Goal: Contribute content

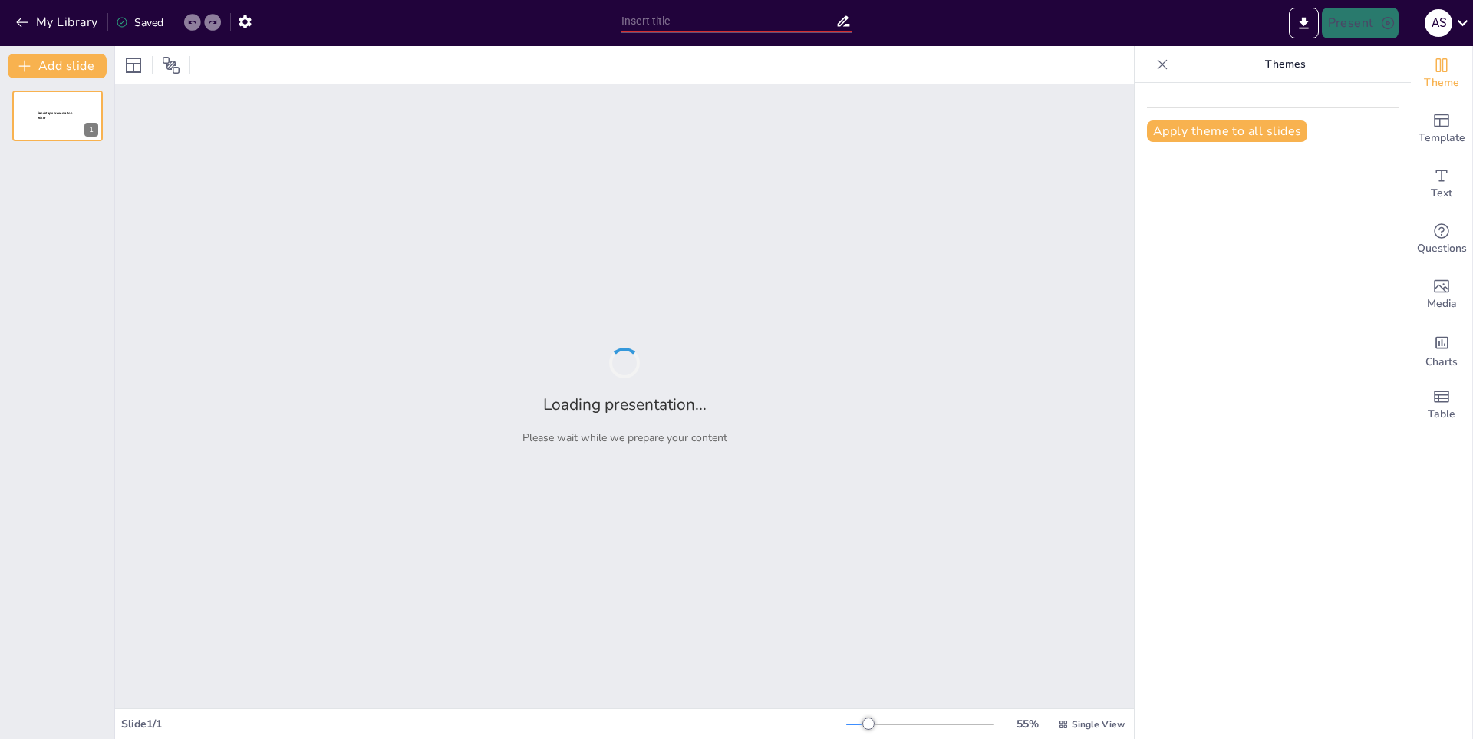
type input "el ABORTO DE HOY EN DIA"
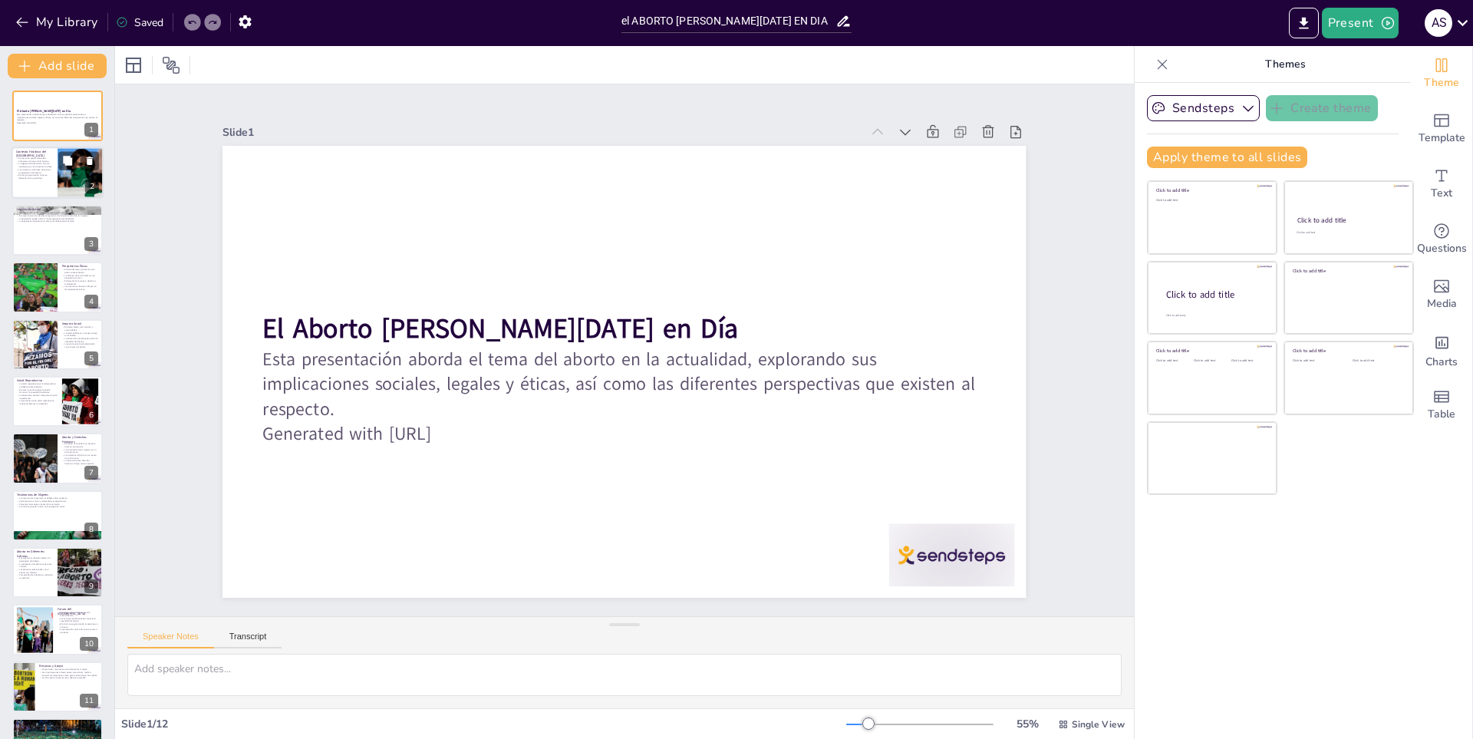
click at [54, 168] on div at bounding box center [58, 173] width 92 height 52
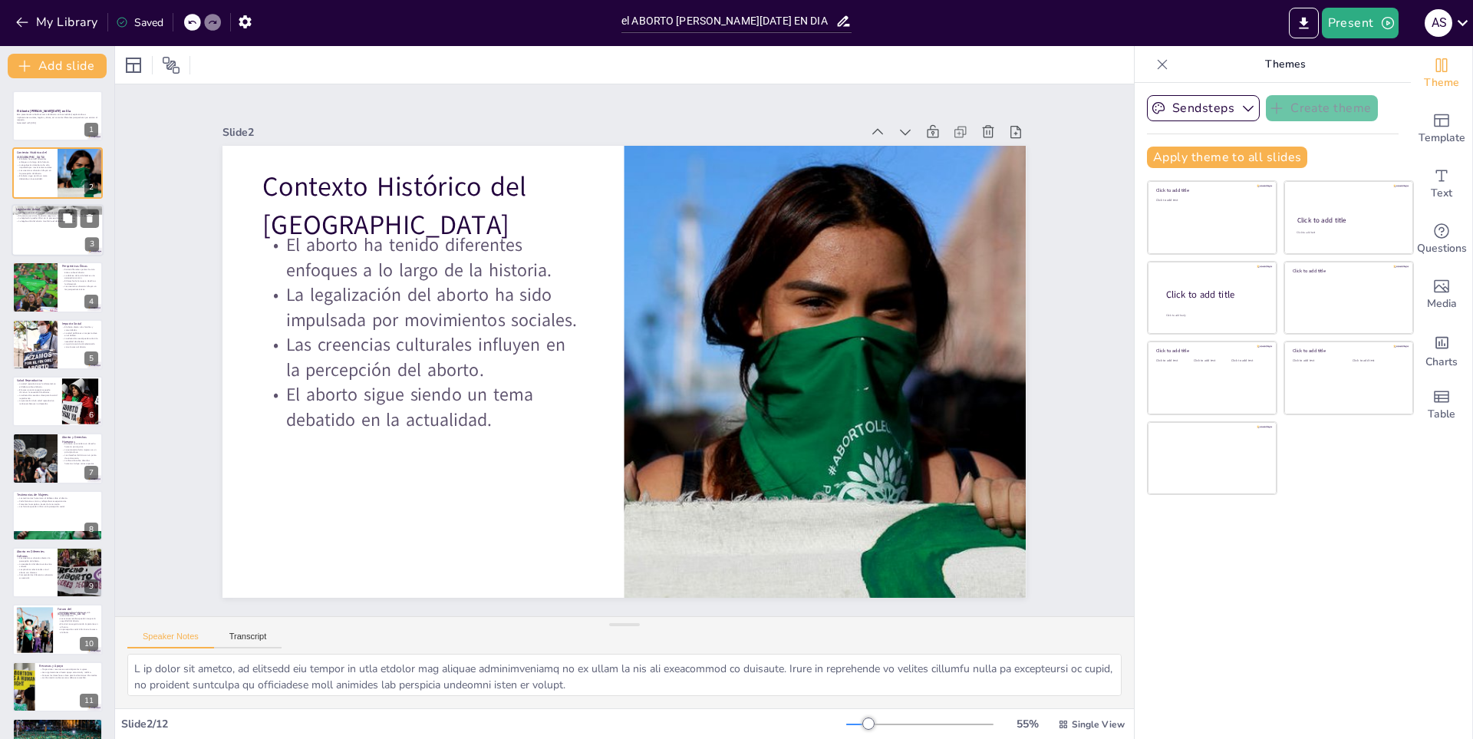
click at [47, 216] on p "El acceso a servicios de aborto seguro es crucial para la salud de las mujeres." at bounding box center [57, 215] width 83 height 3
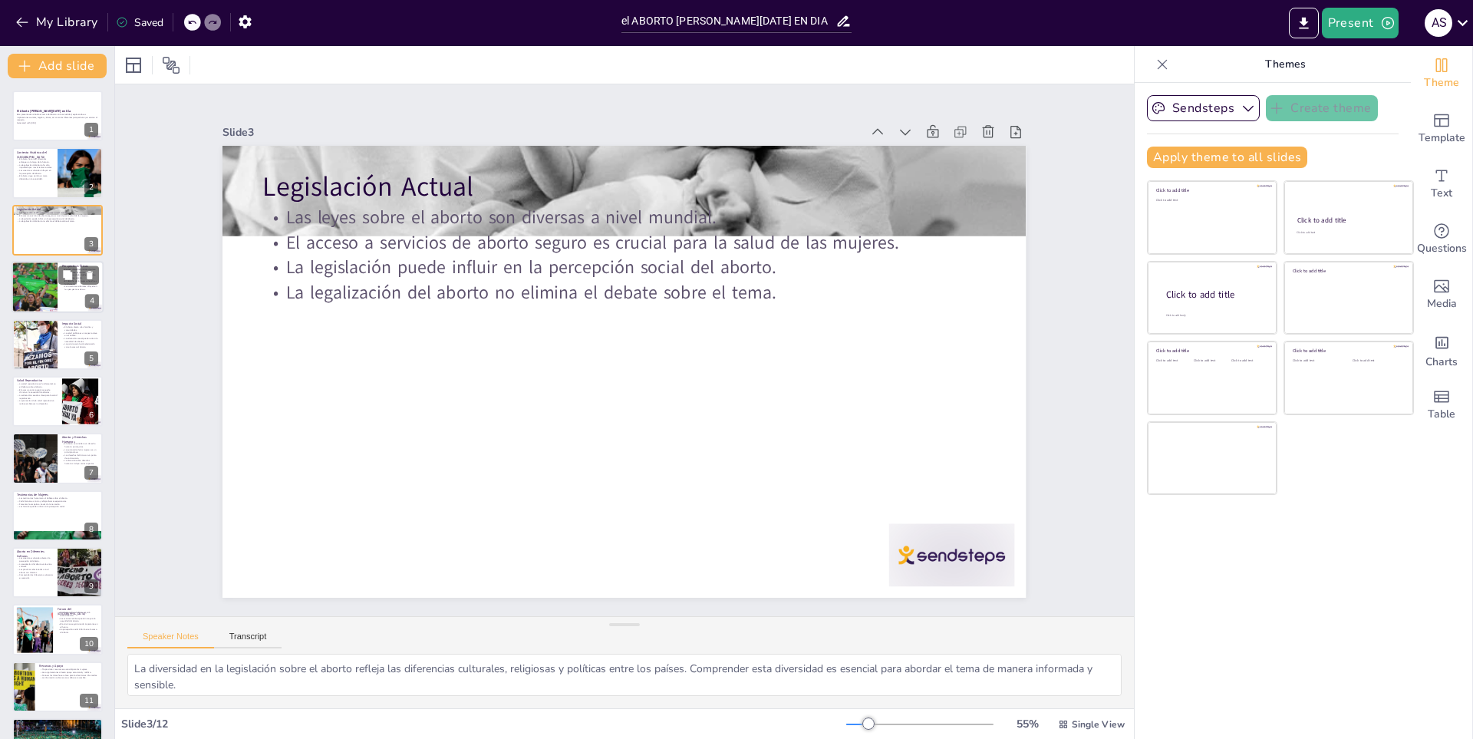
click at [36, 276] on div at bounding box center [34, 287] width 78 height 52
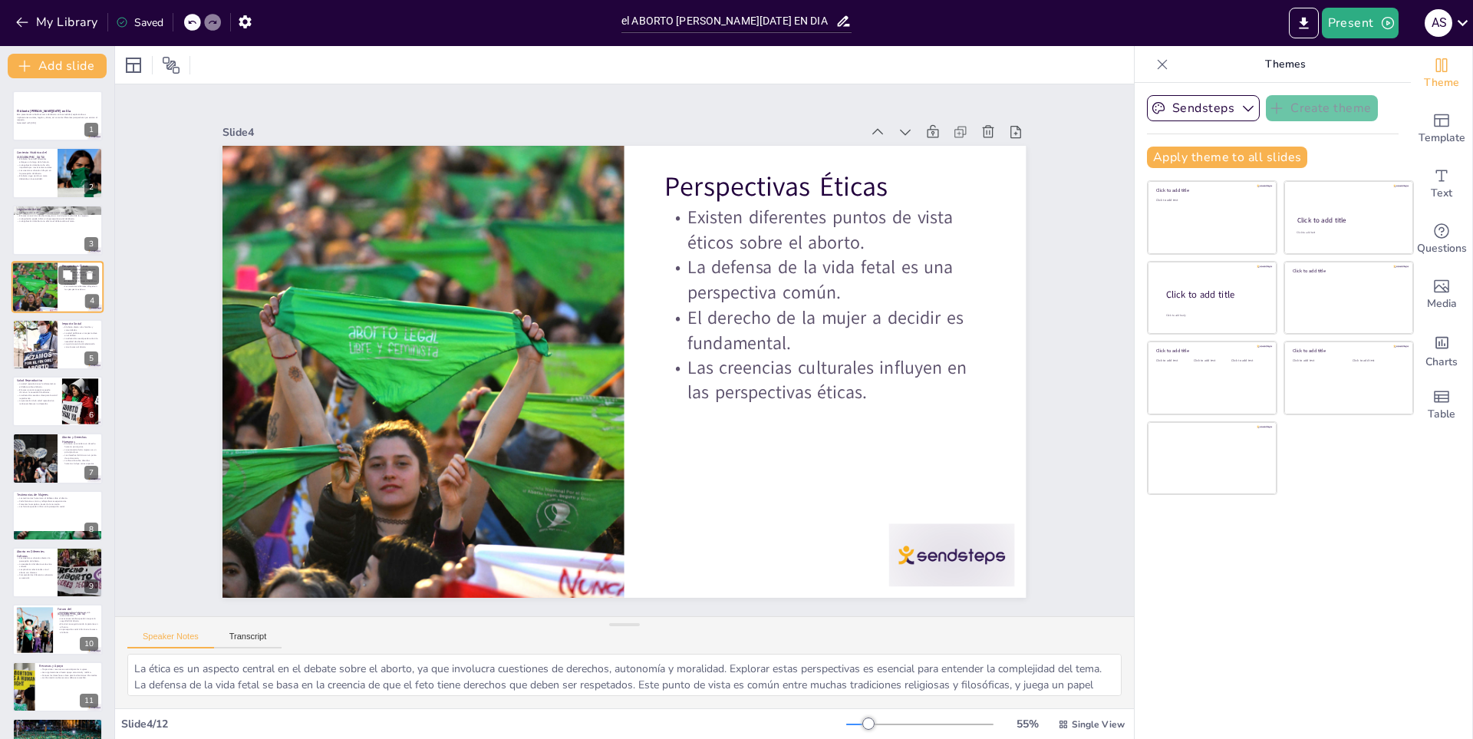
click at [36, 276] on div at bounding box center [34, 287] width 78 height 52
click at [45, 351] on div at bounding box center [34, 344] width 78 height 52
type textarea "El impacto del aborto va más allá de la mujer que toma la decisión. Las familia…"
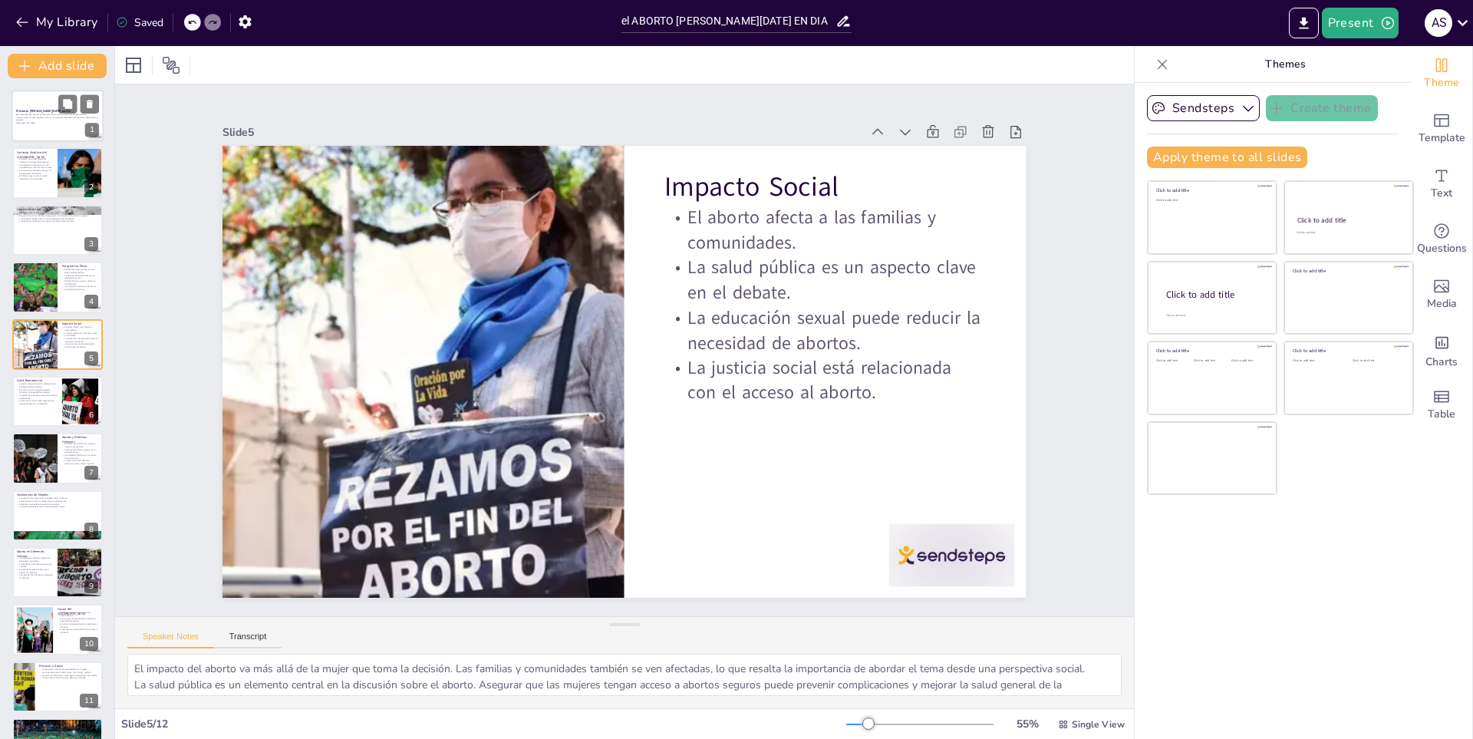
click at [31, 124] on p "Generated with [URL]" at bounding box center [57, 123] width 83 height 3
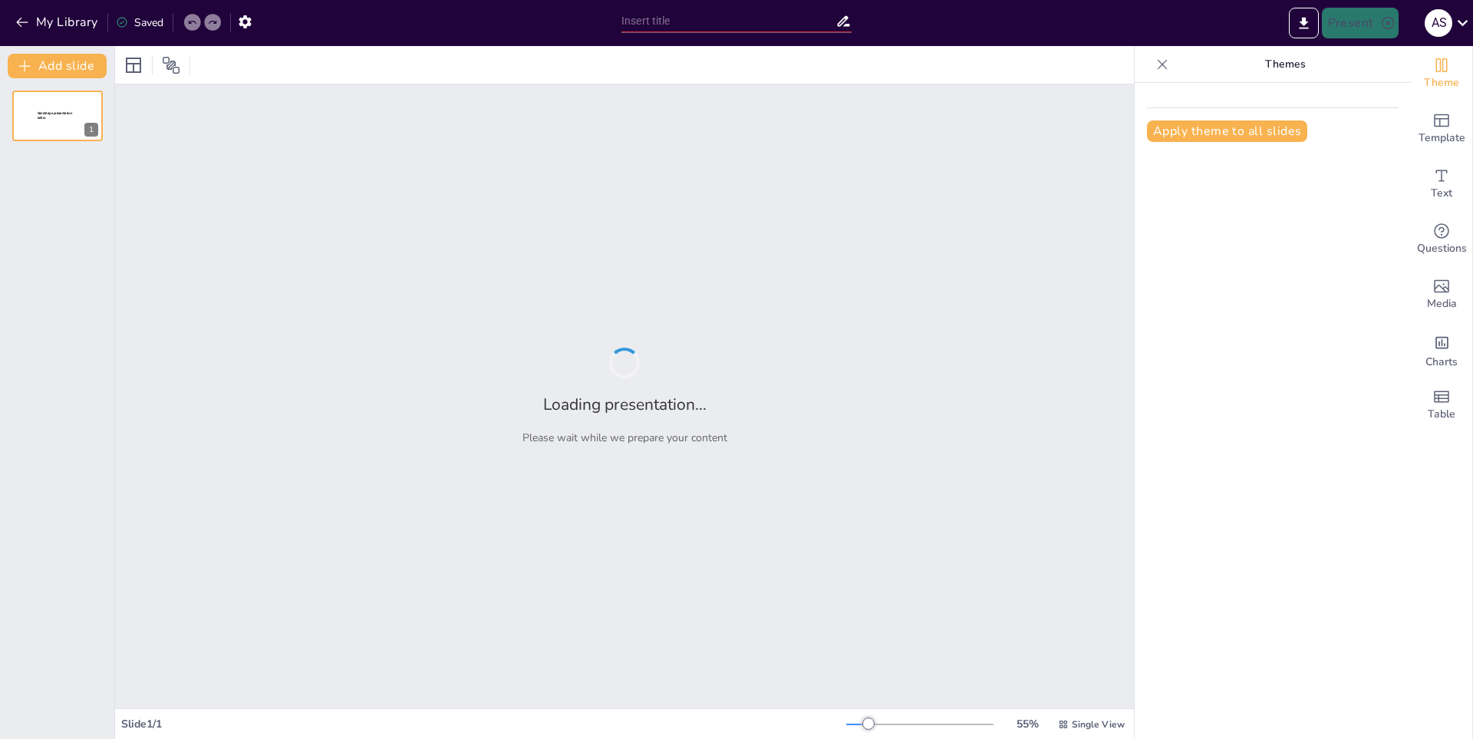
type input "Métodos Observacionales en la Investigación Astronómica Contemporánea"
type input "[PERSON_NAME]: A Profile of an Influential Artist"
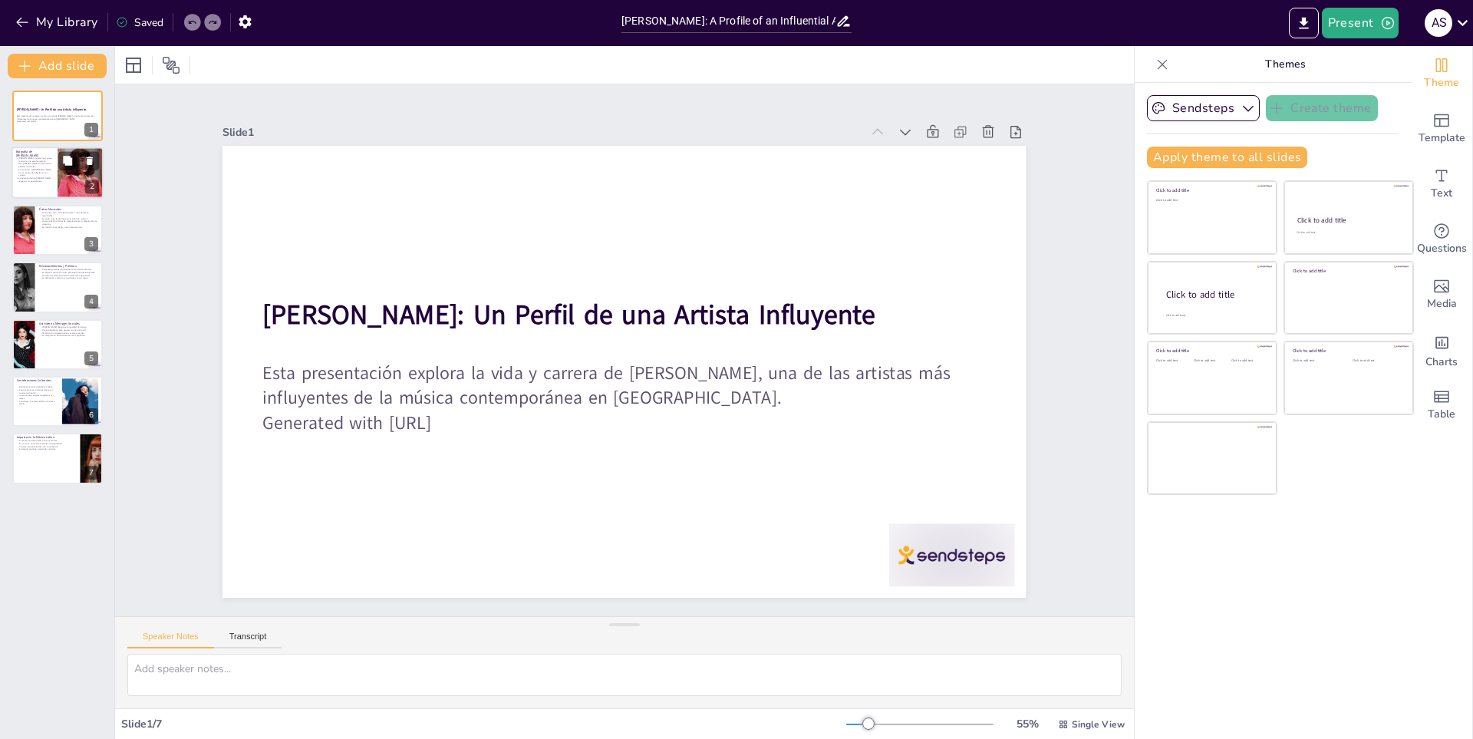
click at [21, 163] on p "Mon [PERSON_NAME] fusiona varios géneros musicales." at bounding box center [34, 165] width 37 height 5
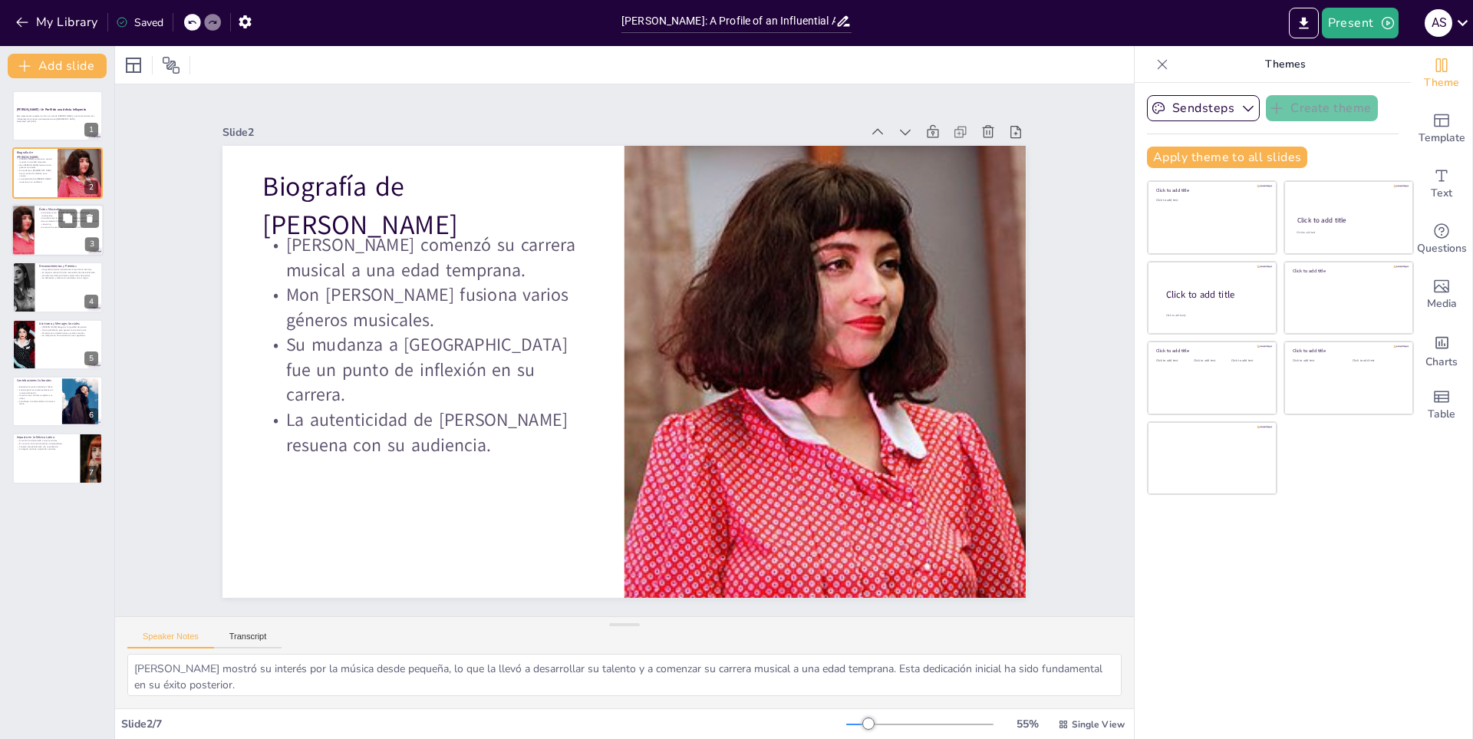
click at [58, 234] on div at bounding box center [58, 230] width 92 height 52
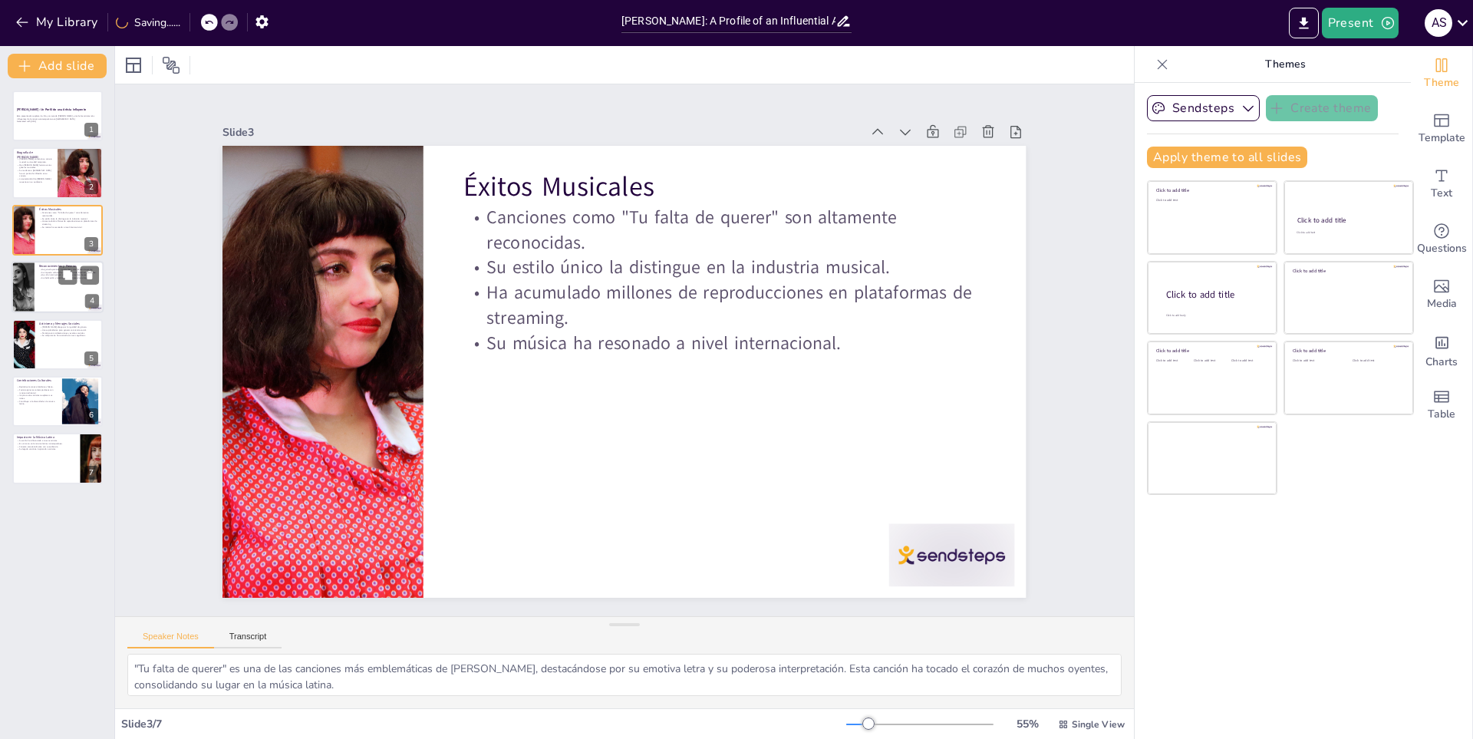
click at [56, 294] on div at bounding box center [58, 287] width 92 height 52
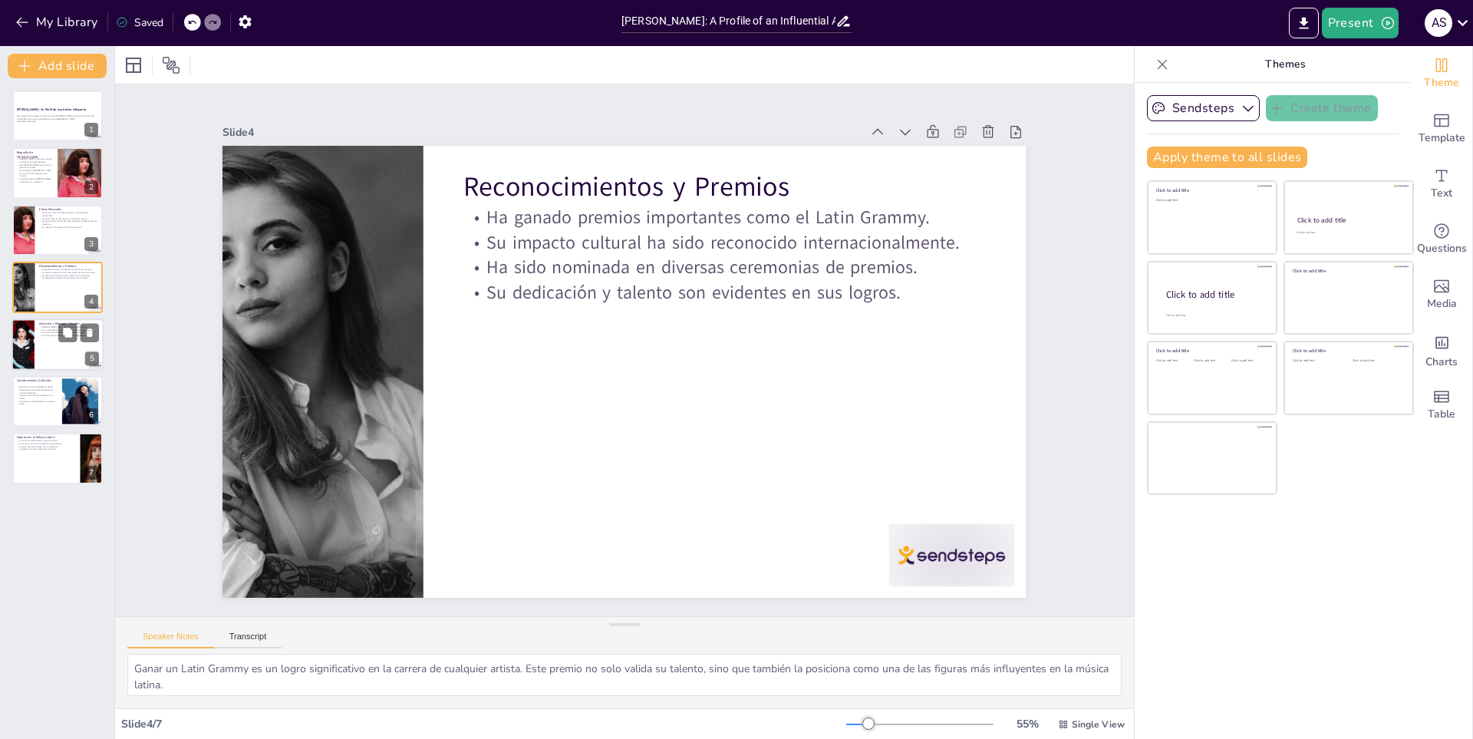
click at [52, 350] on div at bounding box center [58, 344] width 92 height 52
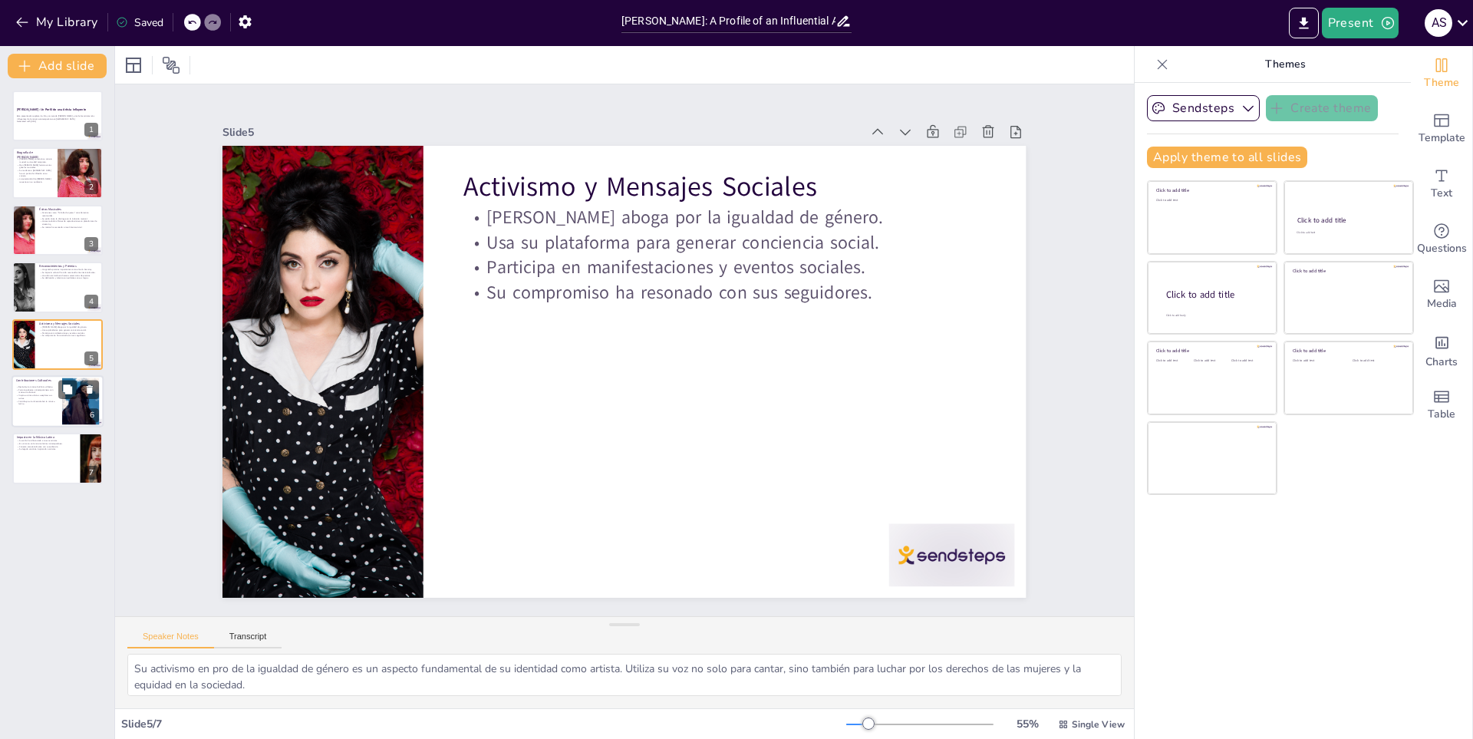
click at [44, 398] on p "Inspira a otros artistas a explorar sus raíces." at bounding box center [36, 396] width 41 height 5
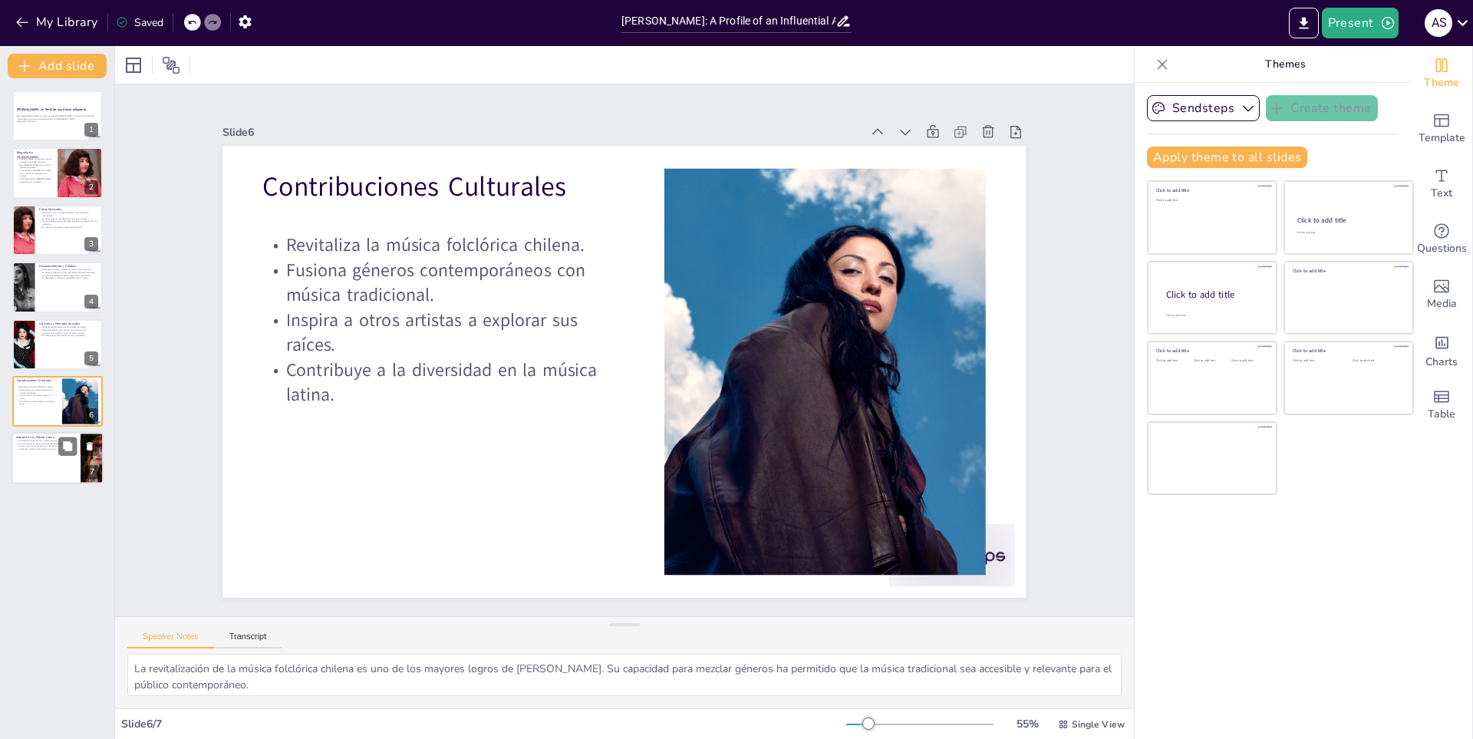
click at [49, 459] on div at bounding box center [58, 459] width 92 height 52
type textarea "La influencia de Mon Laferte en la nueva generación de artistas es notable. Su …"
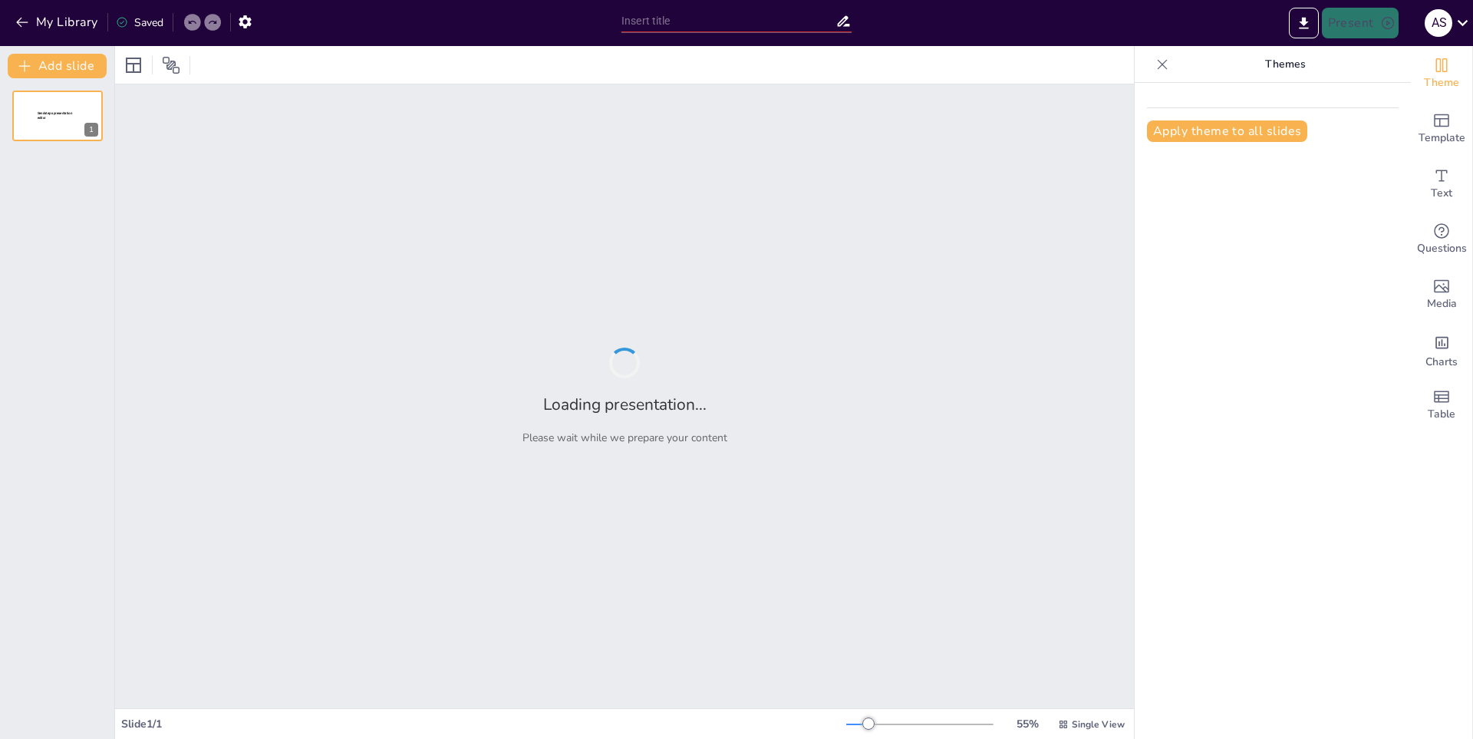
type input "Baile y Cultura: Expresiones a Través del Movimiento"
